Goal: Task Accomplishment & Management: Complete application form

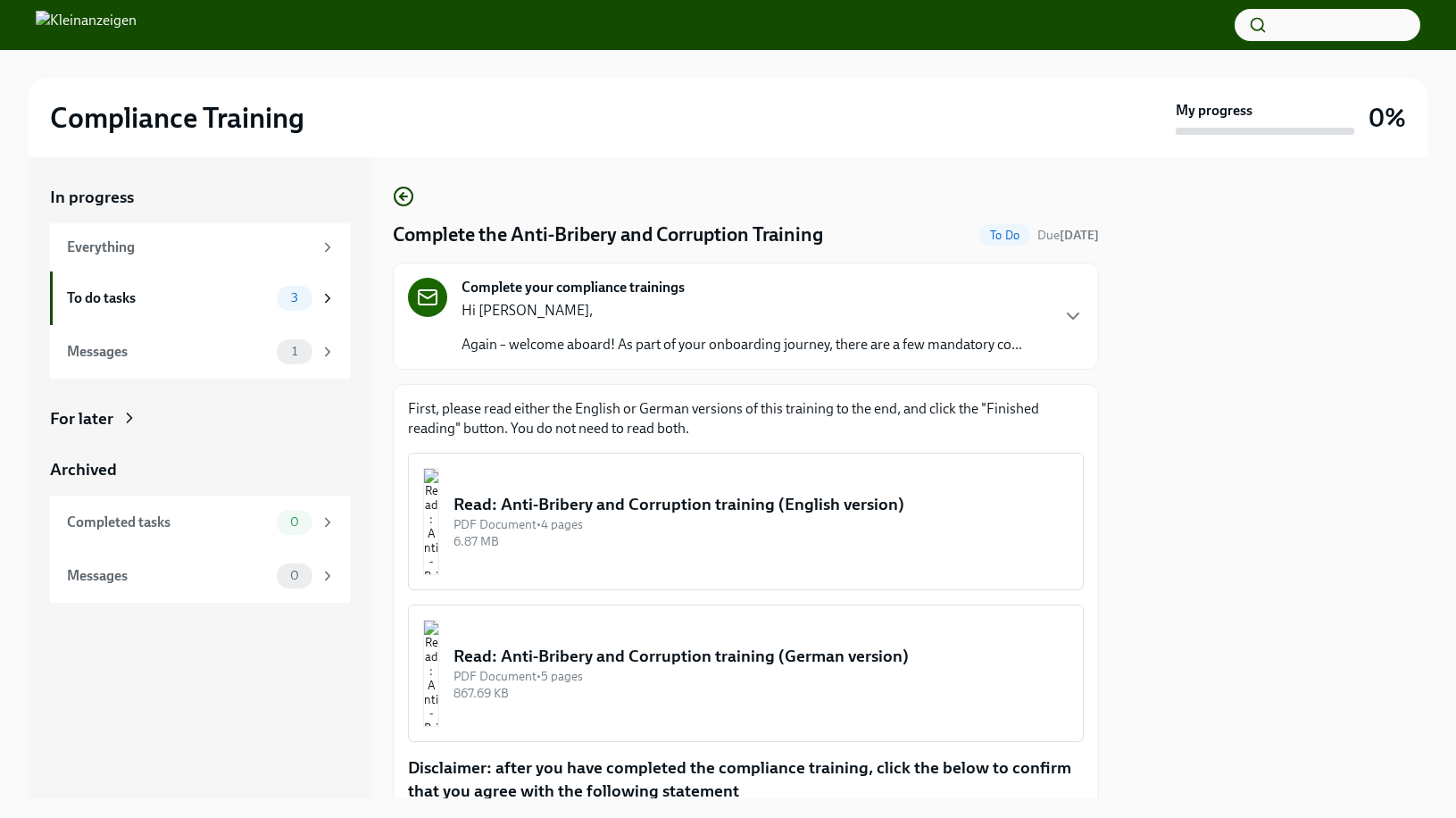
scroll to position [237, 0]
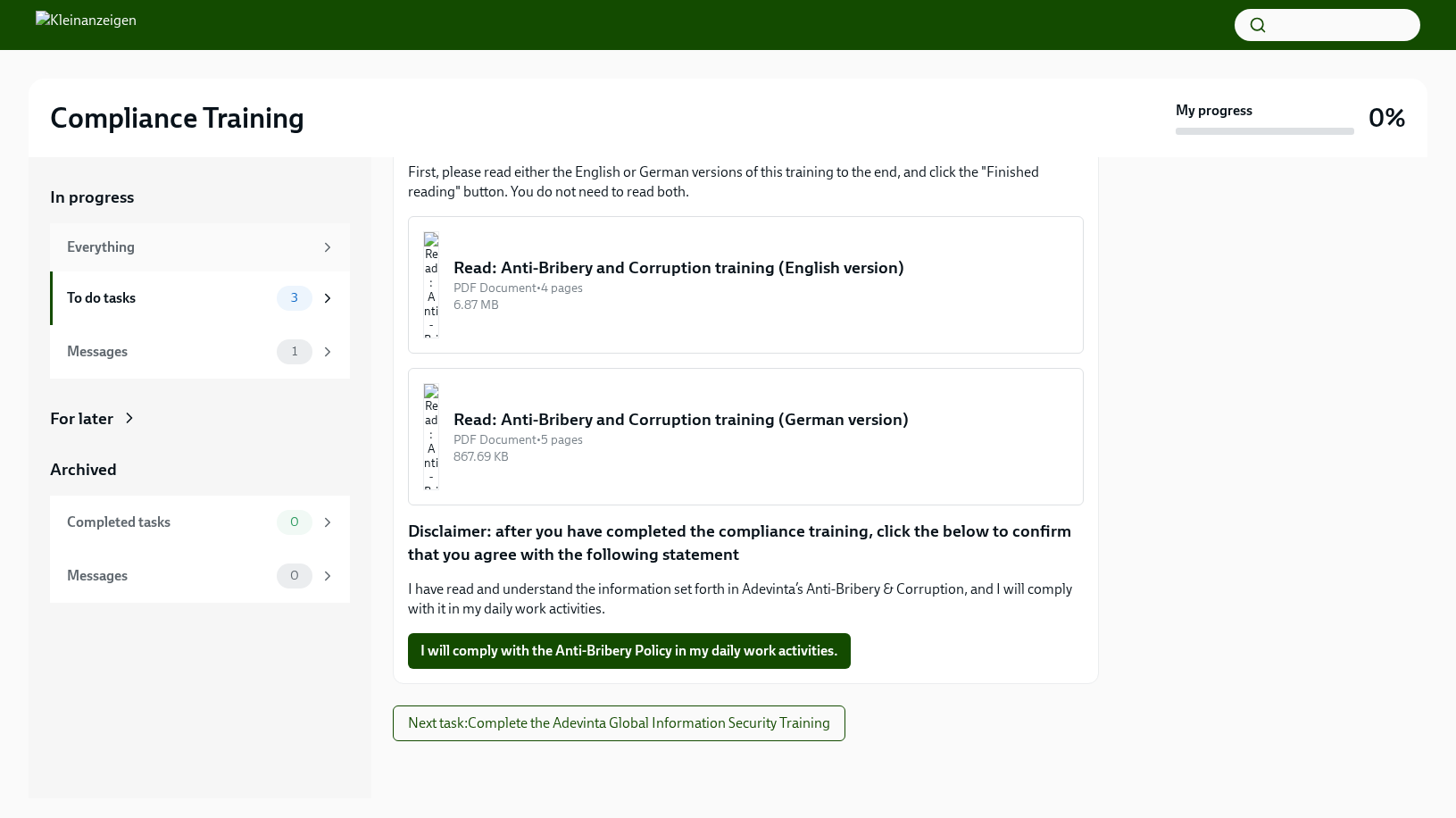
click at [189, 250] on div "Everything" at bounding box center [189, 248] width 246 height 20
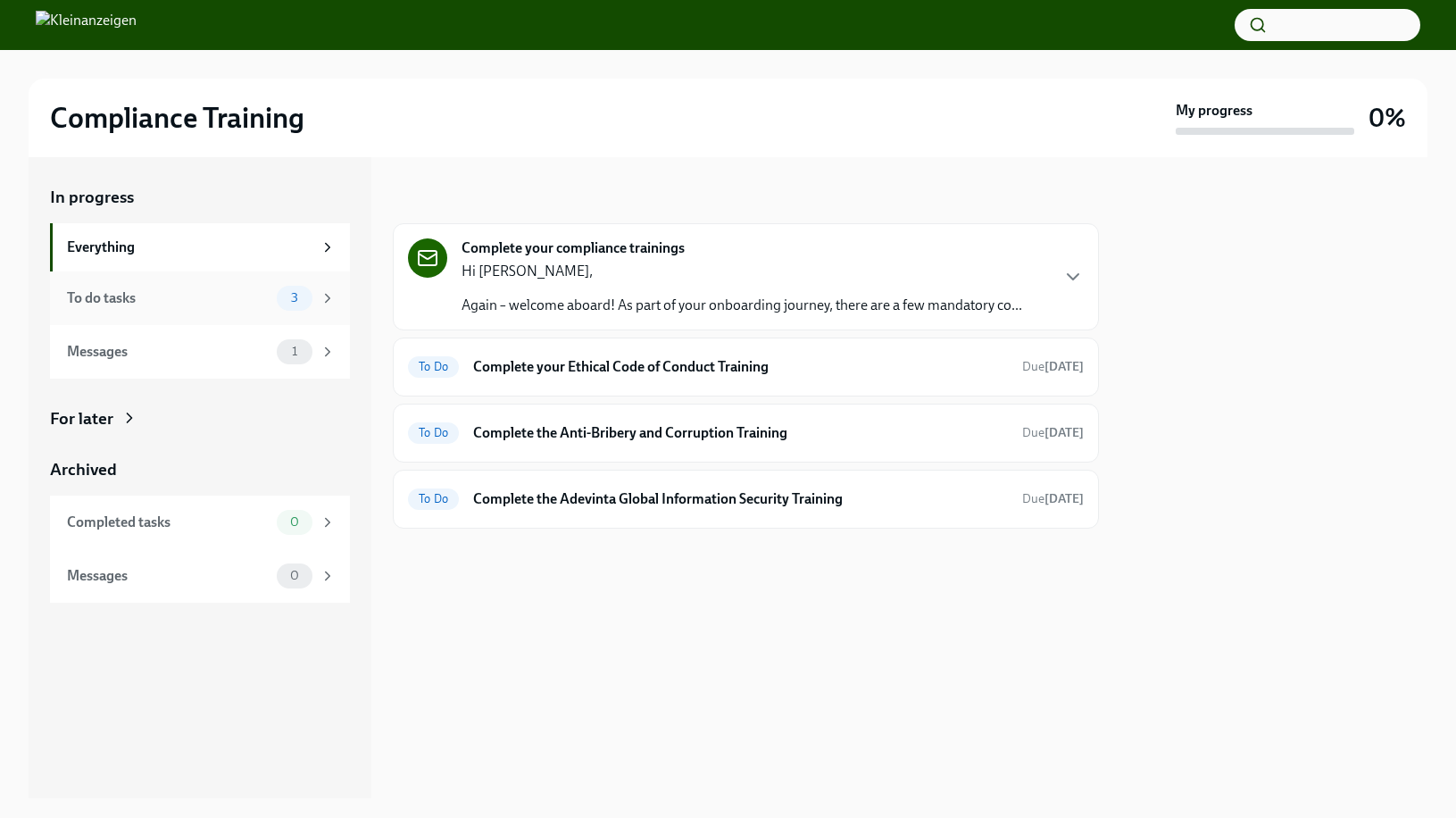
click at [261, 288] on div "To do tasks" at bounding box center [167, 298] width 203 height 20
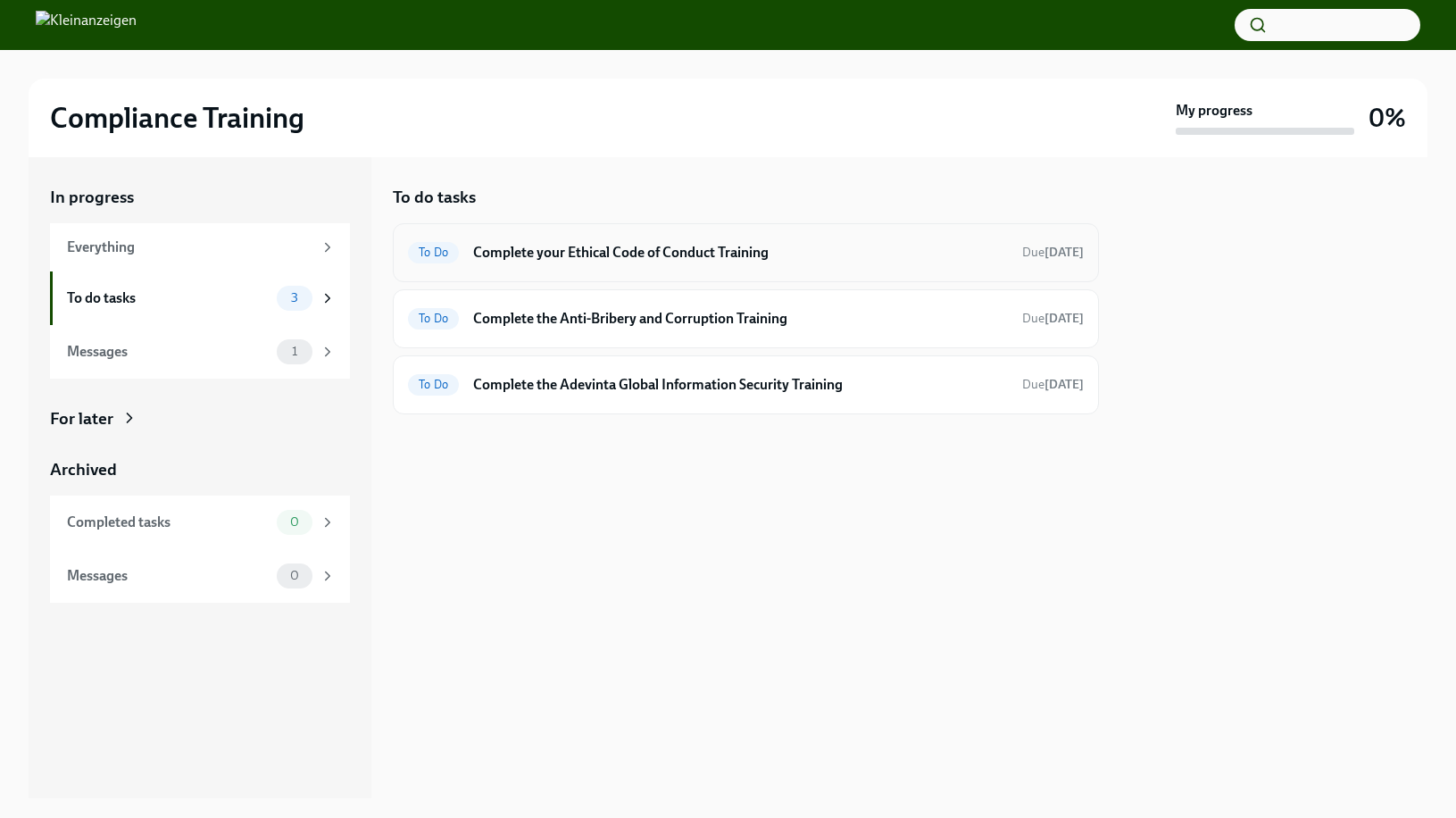
click at [538, 261] on div "To Do Complete your Ethical Code of Conduct Training Due in 3 days" at bounding box center [746, 253] width 675 height 29
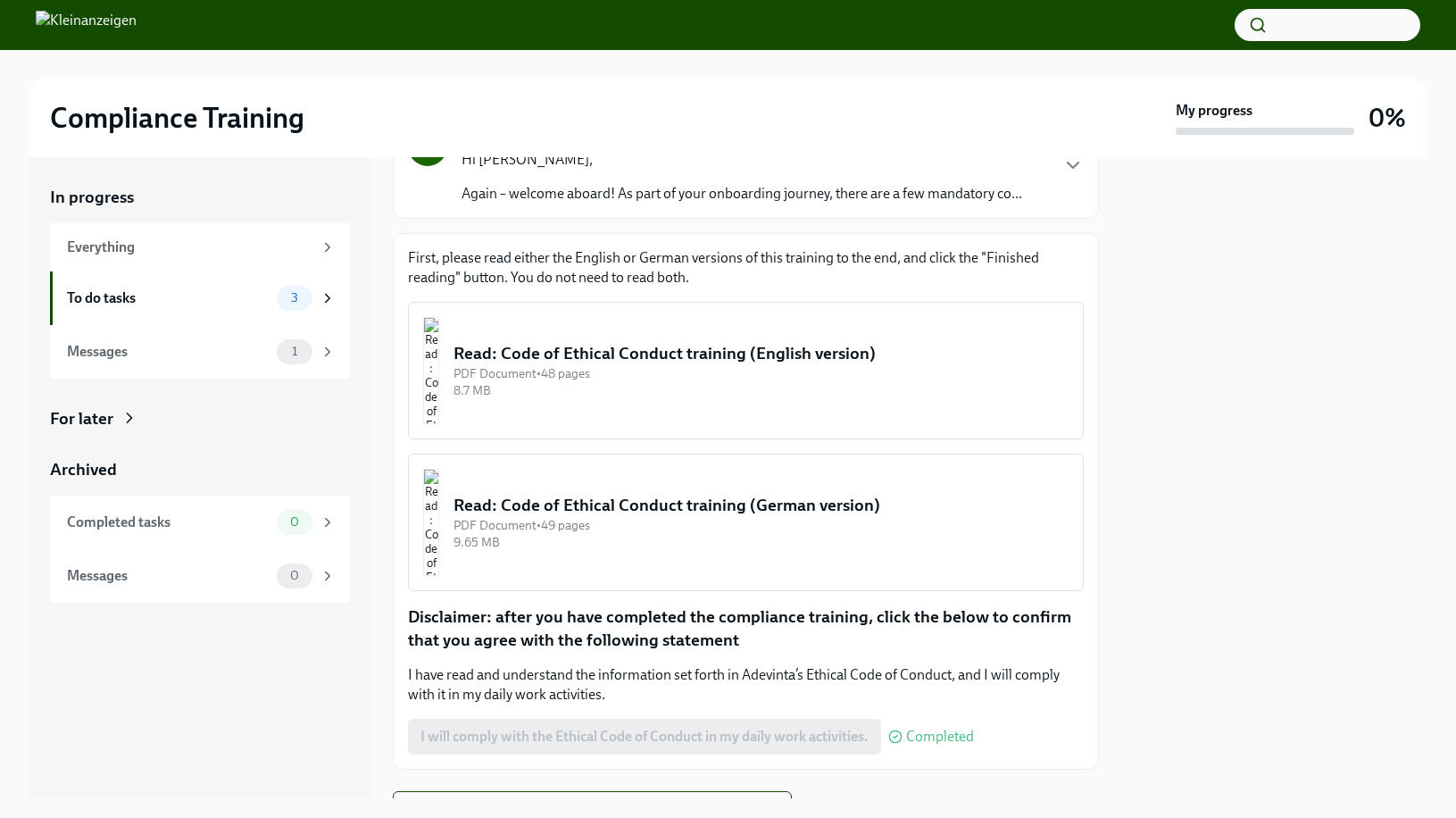
scroll to position [186, 0]
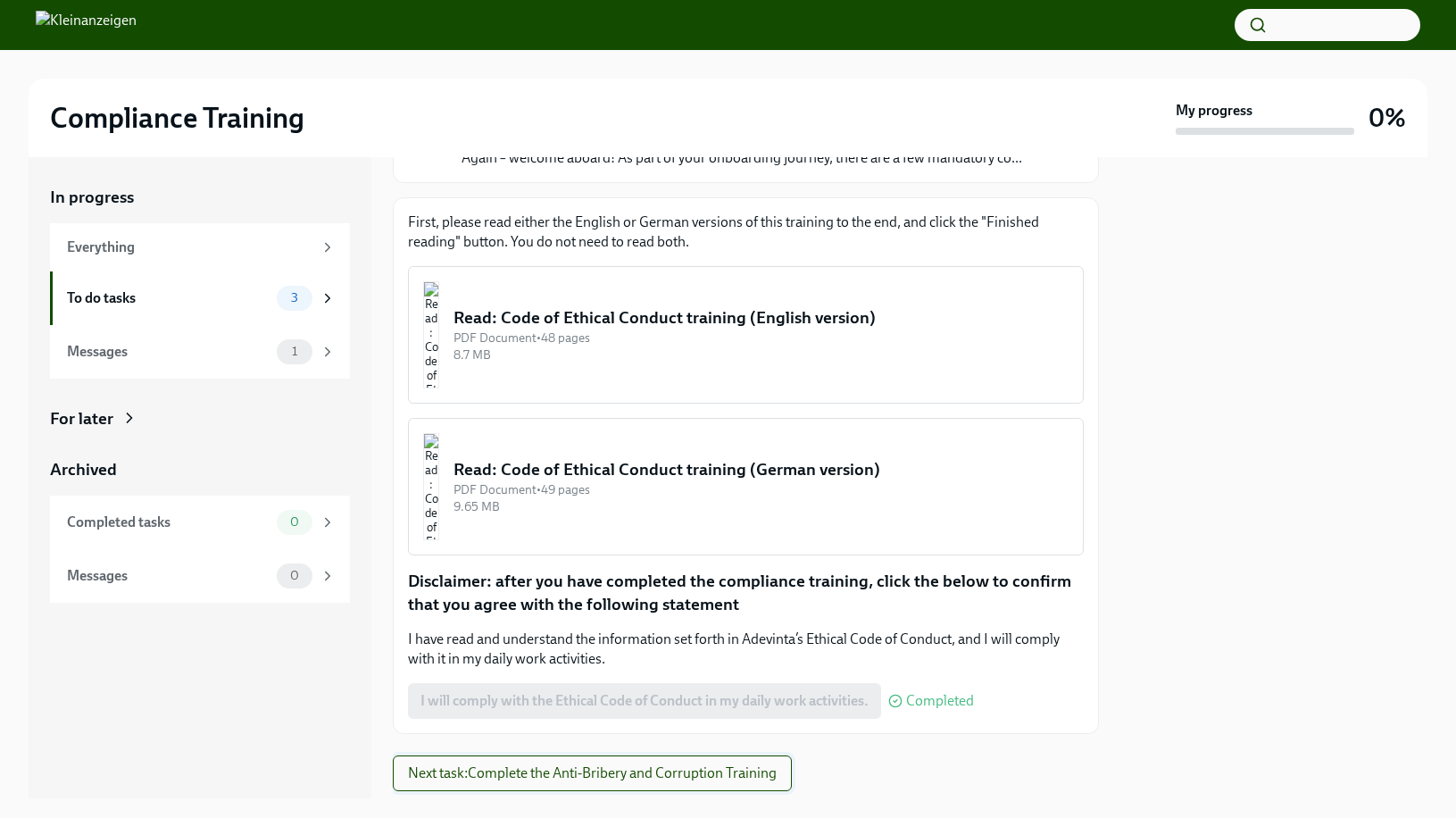
click at [583, 774] on span "Next task : Complete the Anti-Bribery and Corruption Training" at bounding box center [592, 774] width 368 height 18
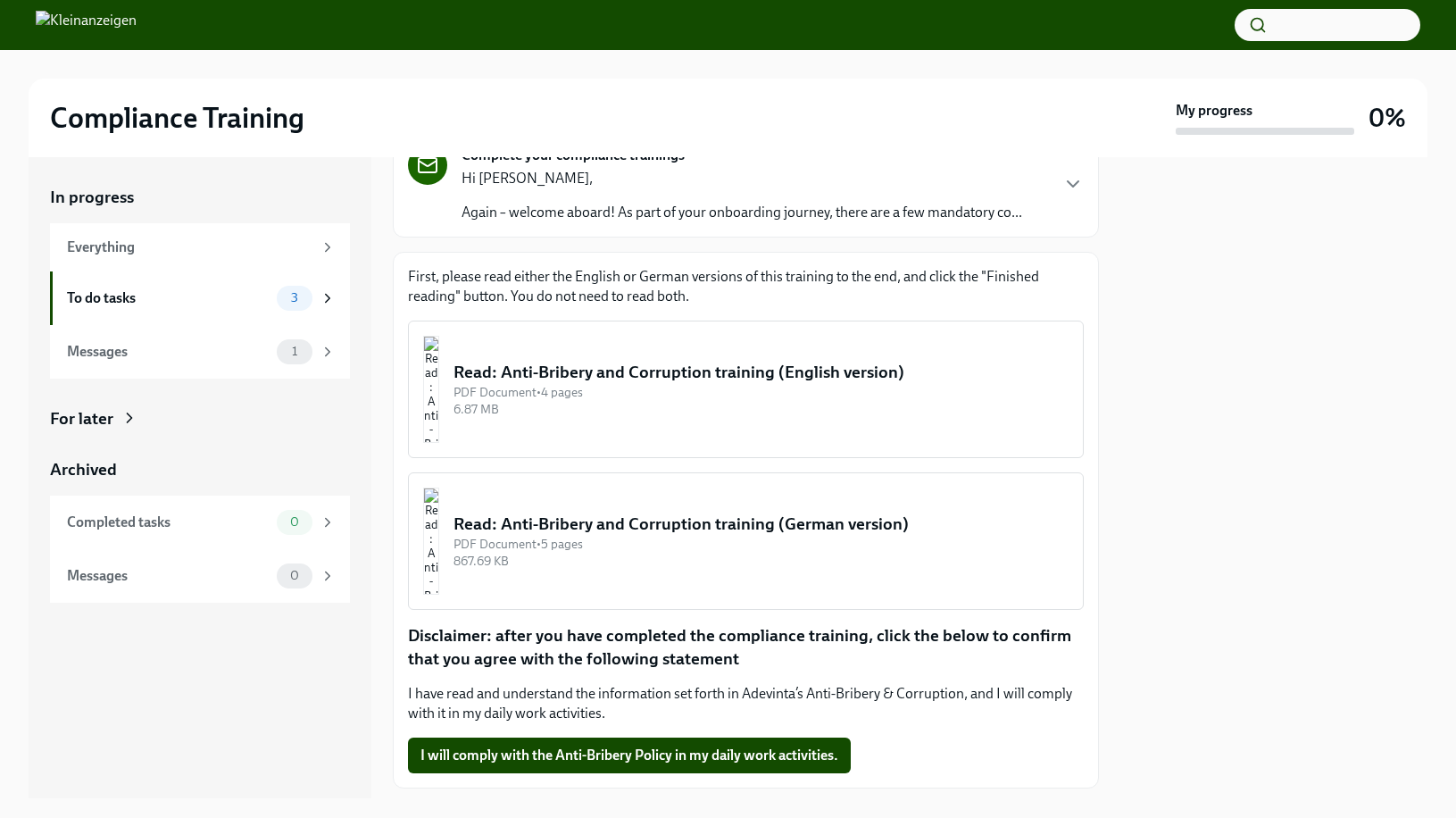
scroll to position [237, 0]
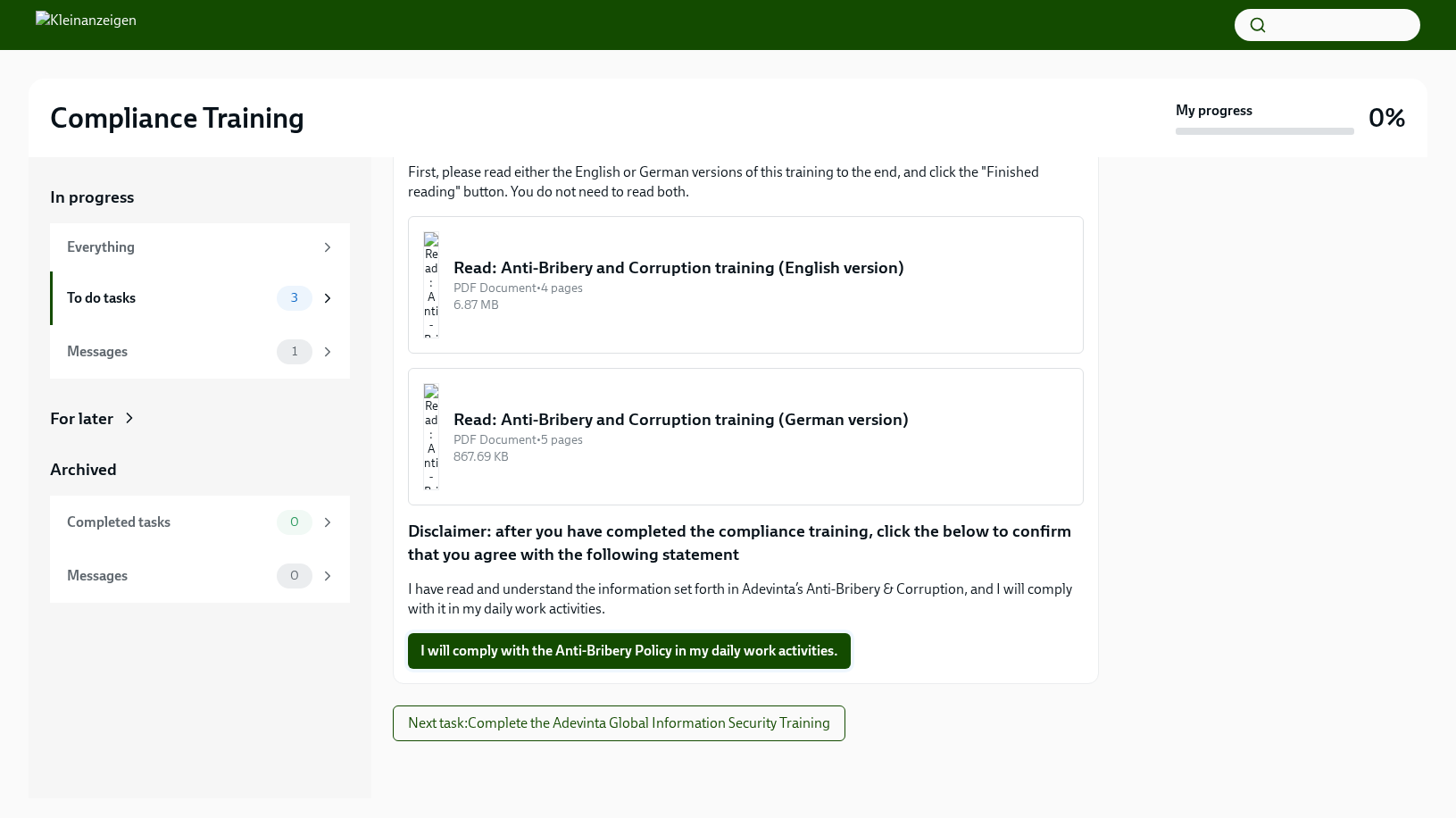
click at [633, 651] on span "I will comply with the Anti-Bribery Policy in my daily work activities." at bounding box center [629, 651] width 418 height 18
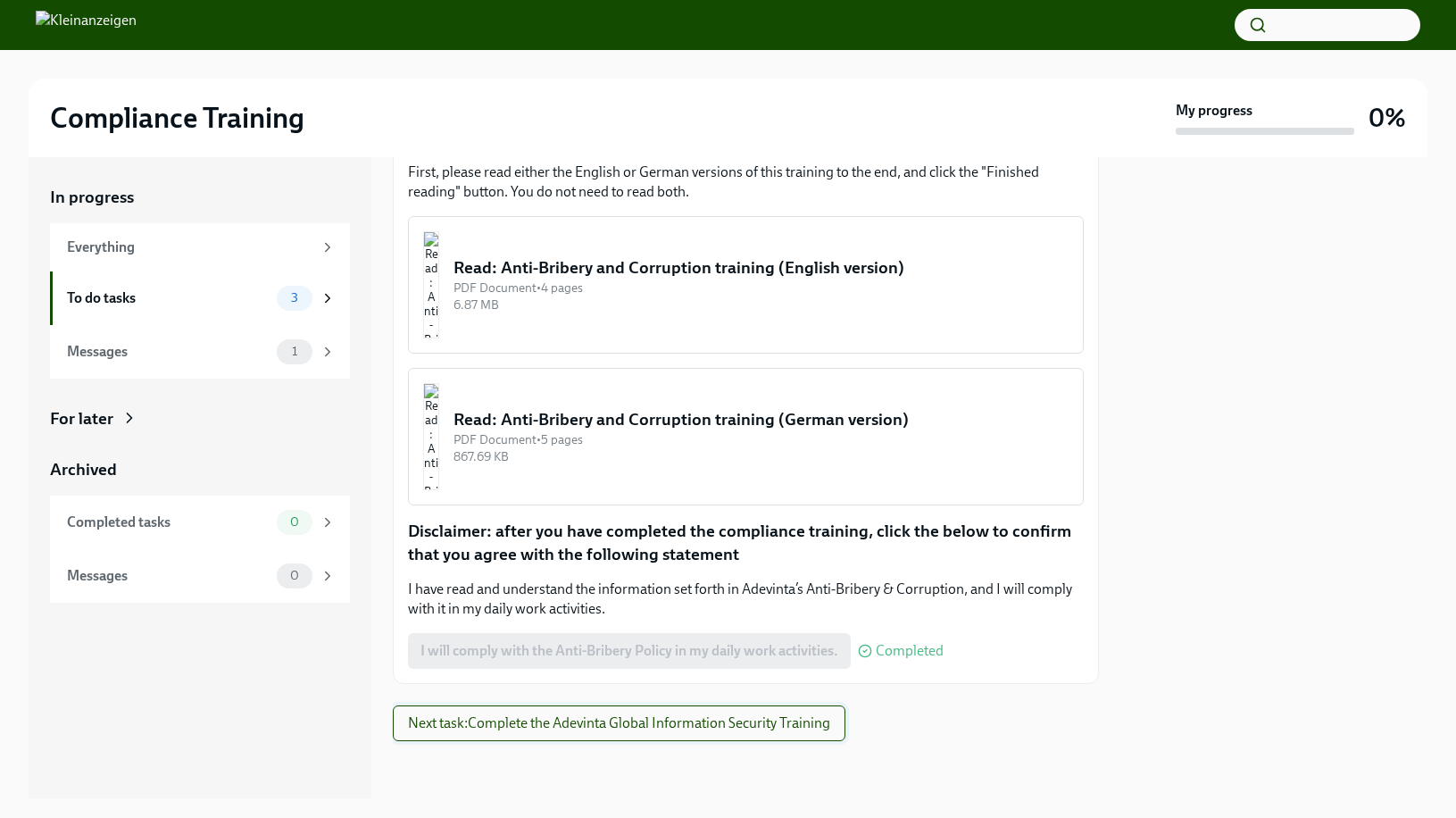
click at [647, 717] on span "Next task : Complete the Adevinta Global Information Security Training" at bounding box center [619, 723] width 422 height 18
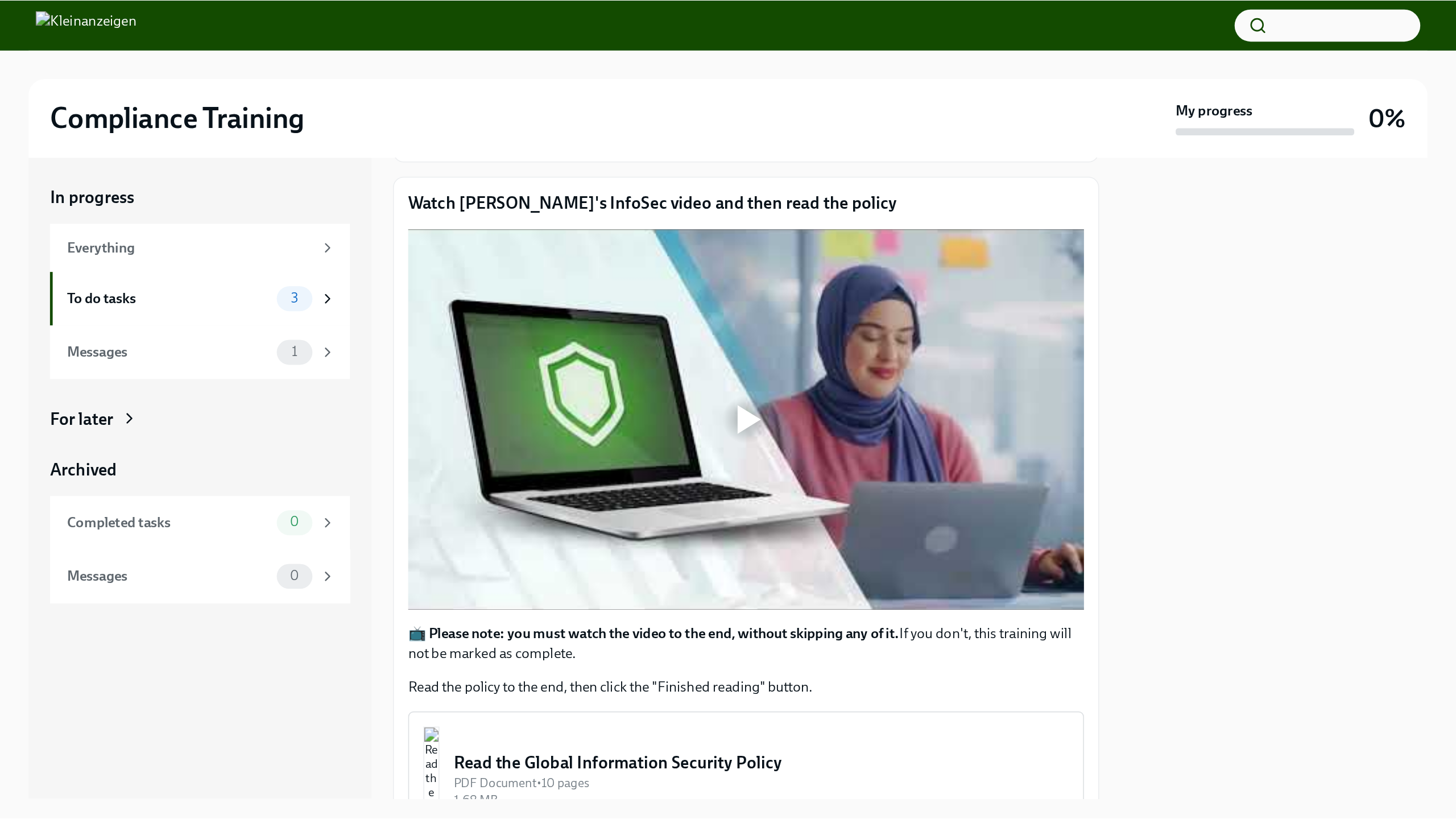
scroll to position [102, 0]
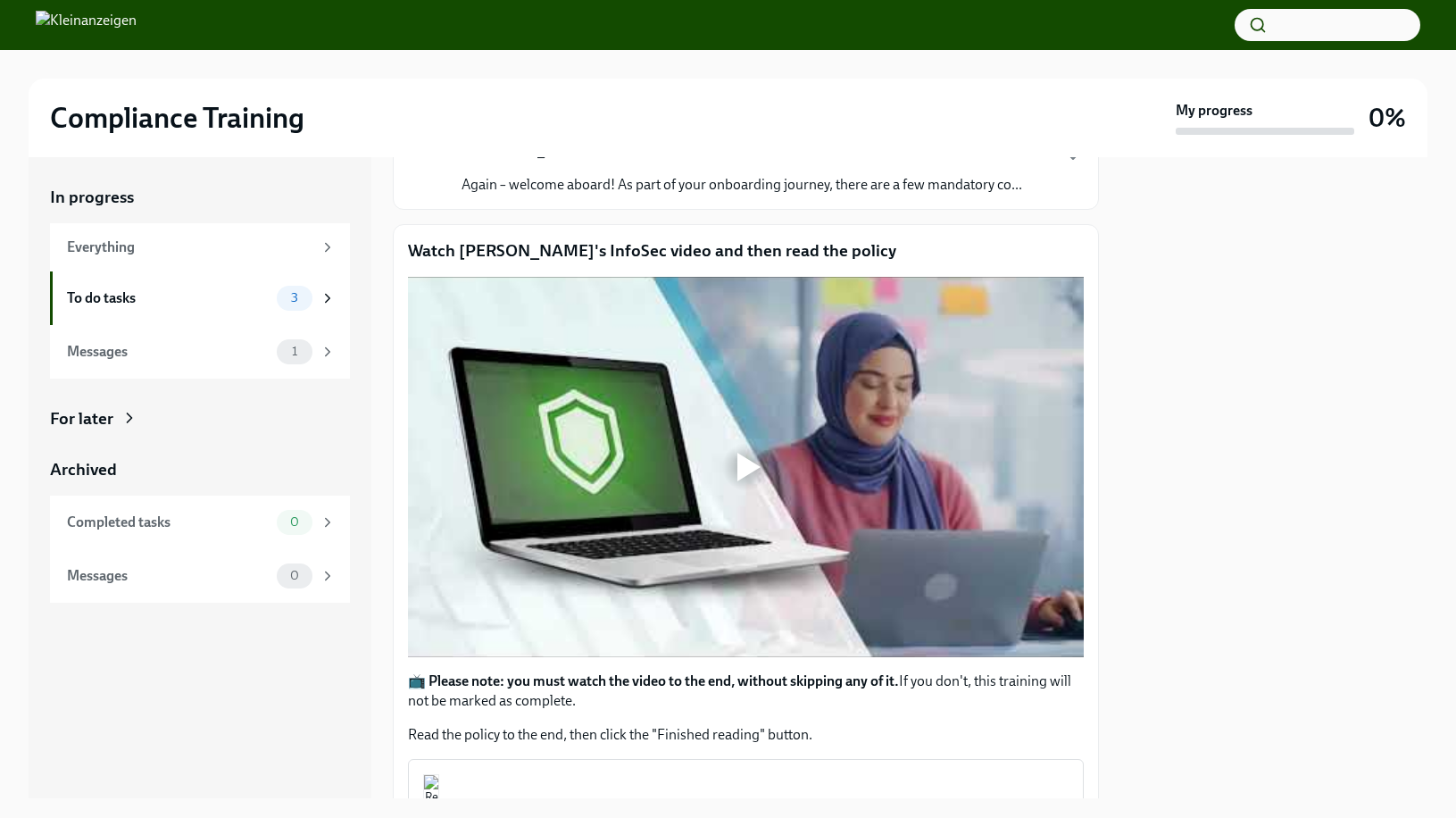
click at [730, 476] on div at bounding box center [746, 467] width 57 height 57
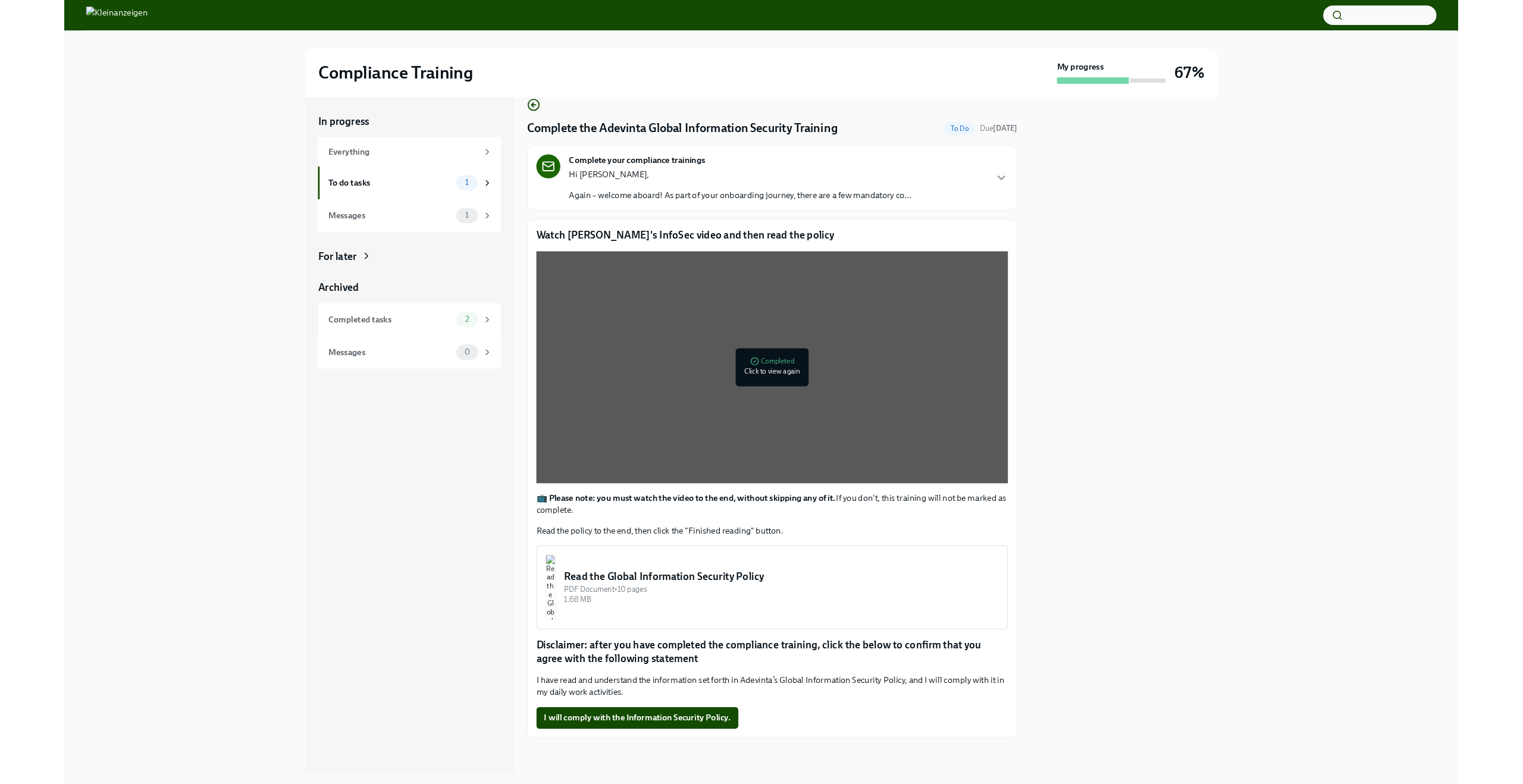
scroll to position [90, 0]
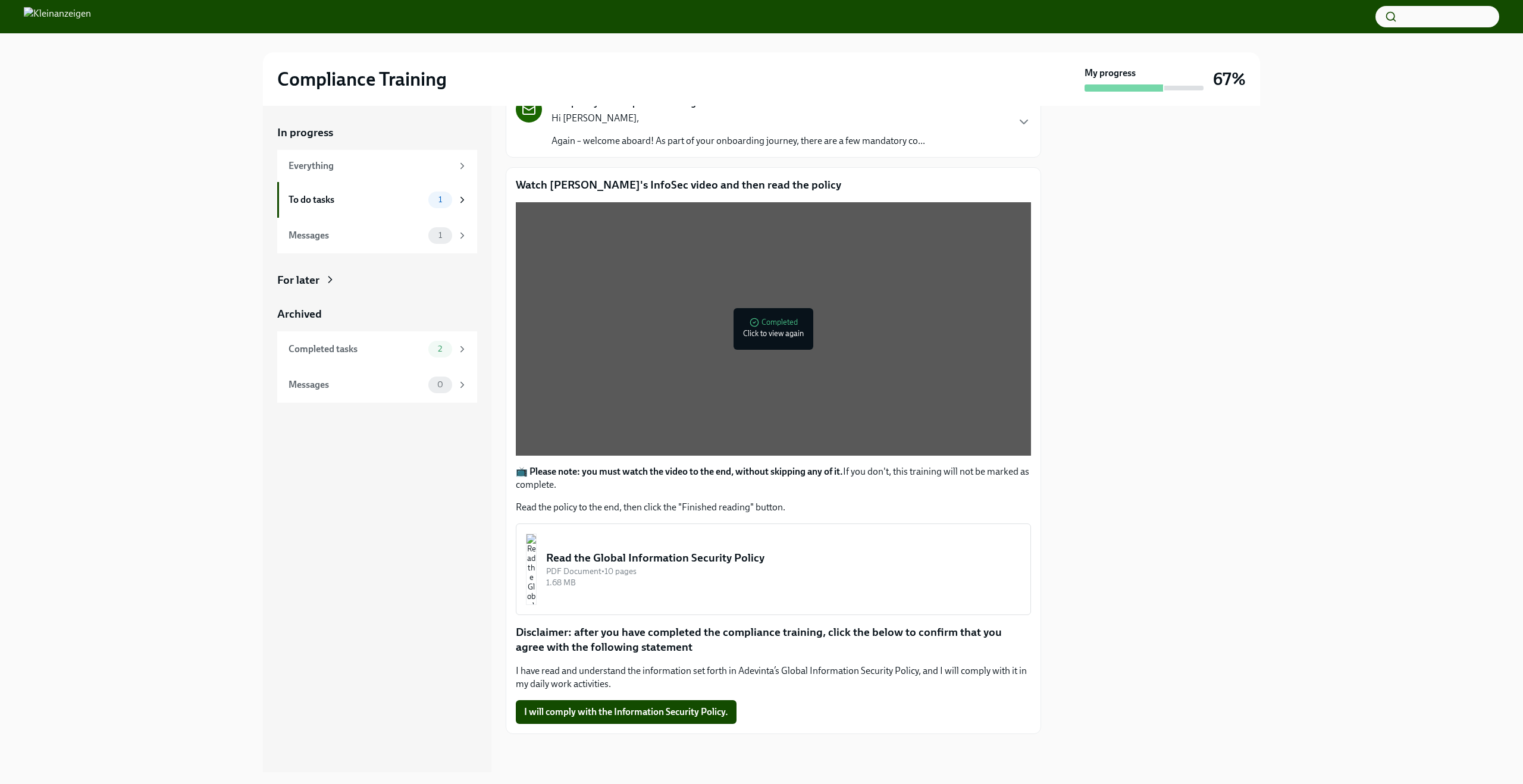
click at [693, 544] on div "Read the Global Information Security Policy" at bounding box center [783, 558] width 475 height 16
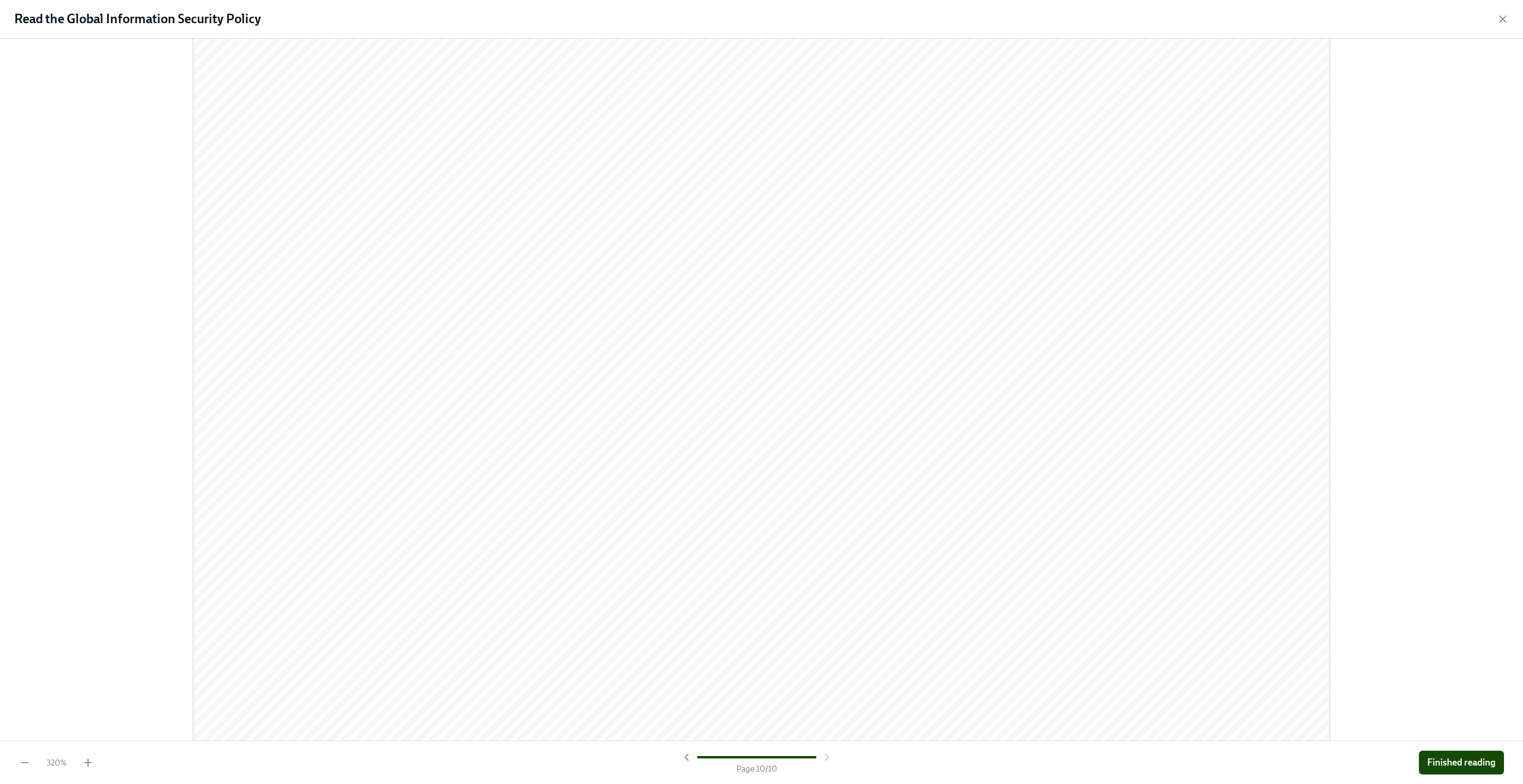
scroll to position [15463, 0]
click at [970, 544] on span "Finished reading" at bounding box center [1461, 762] width 68 height 12
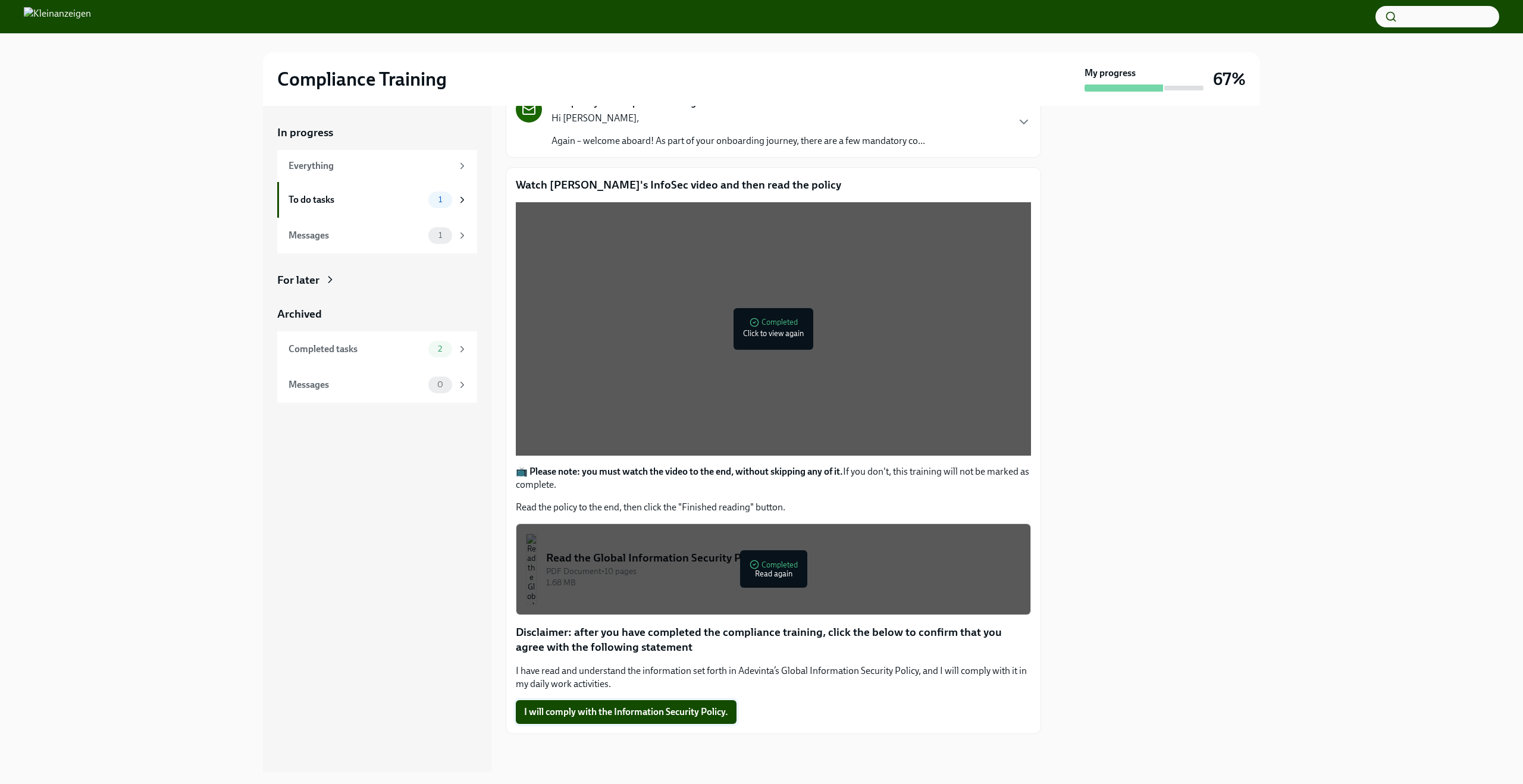
click at [692, 544] on span "I will comply with the Information Security Policy." at bounding box center [626, 712] width 204 height 12
click at [338, 161] on div "Everything" at bounding box center [370, 166] width 164 height 13
